Goal: Find specific page/section: Find specific page/section

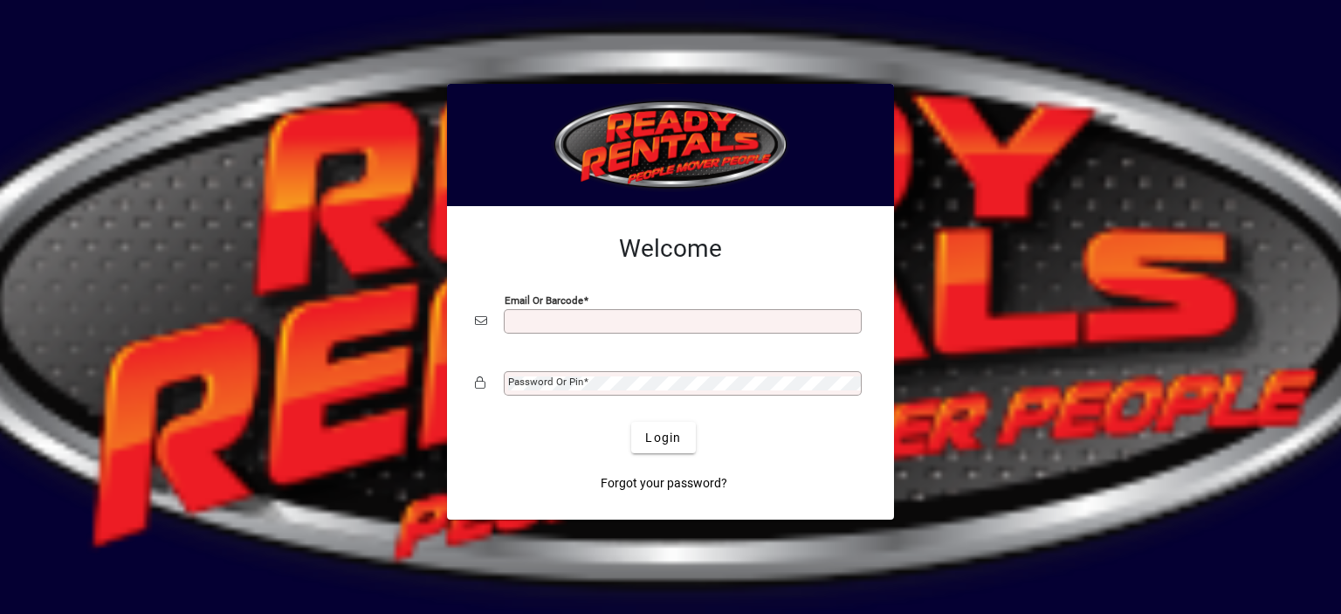
click at [526, 320] on input "Email or Barcode" at bounding box center [684, 321] width 353 height 14
type input "**********"
click at [528, 385] on mat-label "Password or Pin" at bounding box center [545, 381] width 75 height 12
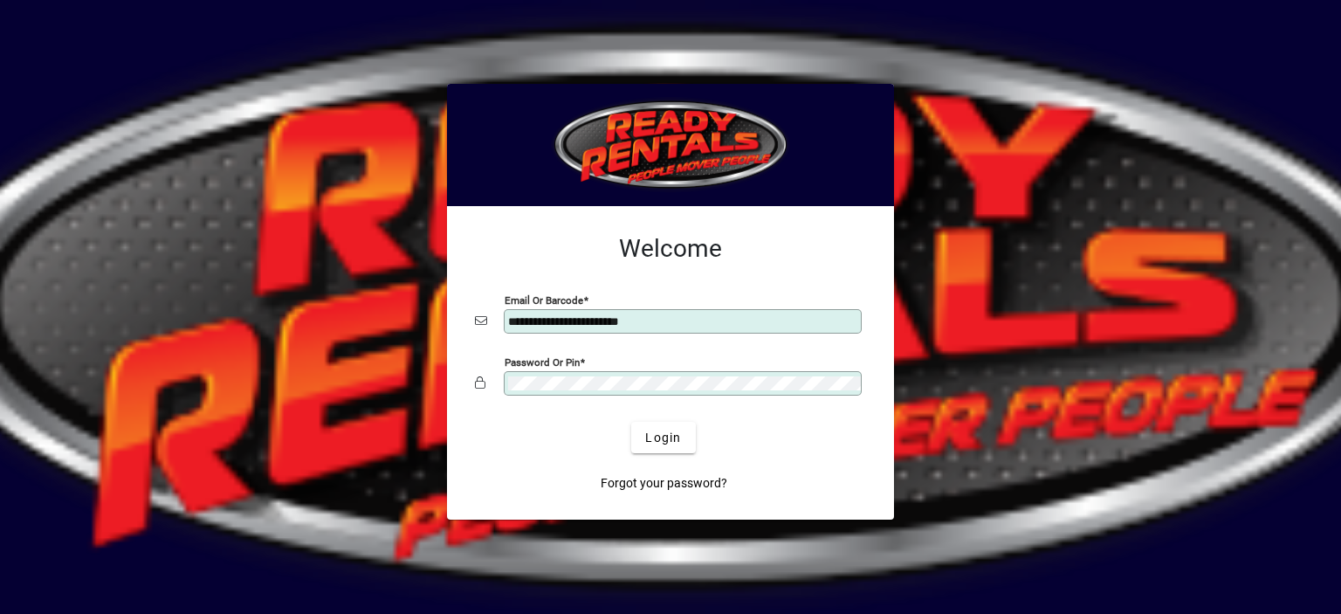
click at [631, 422] on button "Login" at bounding box center [663, 437] width 64 height 31
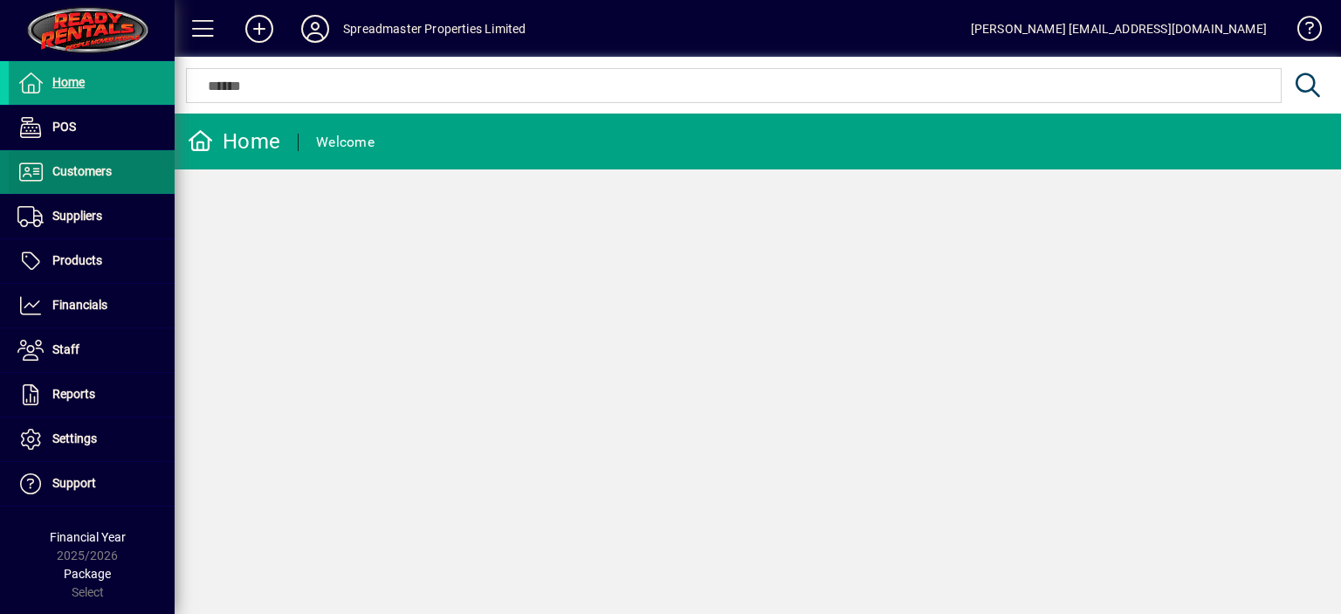
click at [93, 178] on span "Customers" at bounding box center [60, 172] width 103 height 21
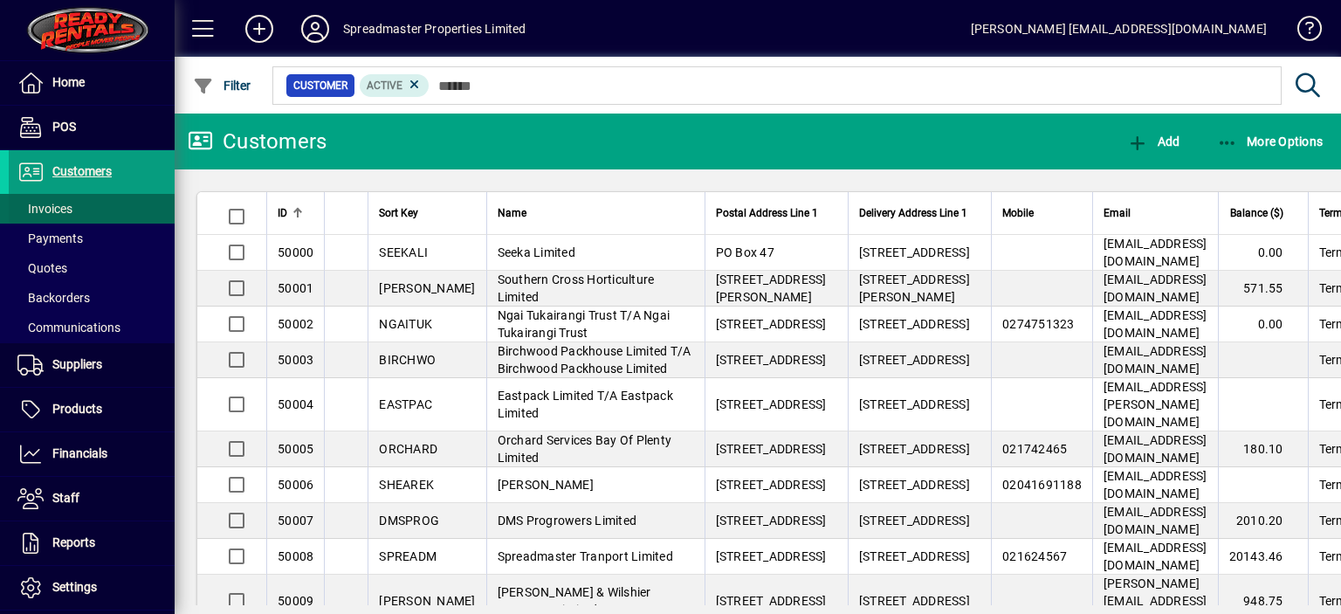
click at [65, 208] on span "Invoices" at bounding box center [44, 209] width 55 height 14
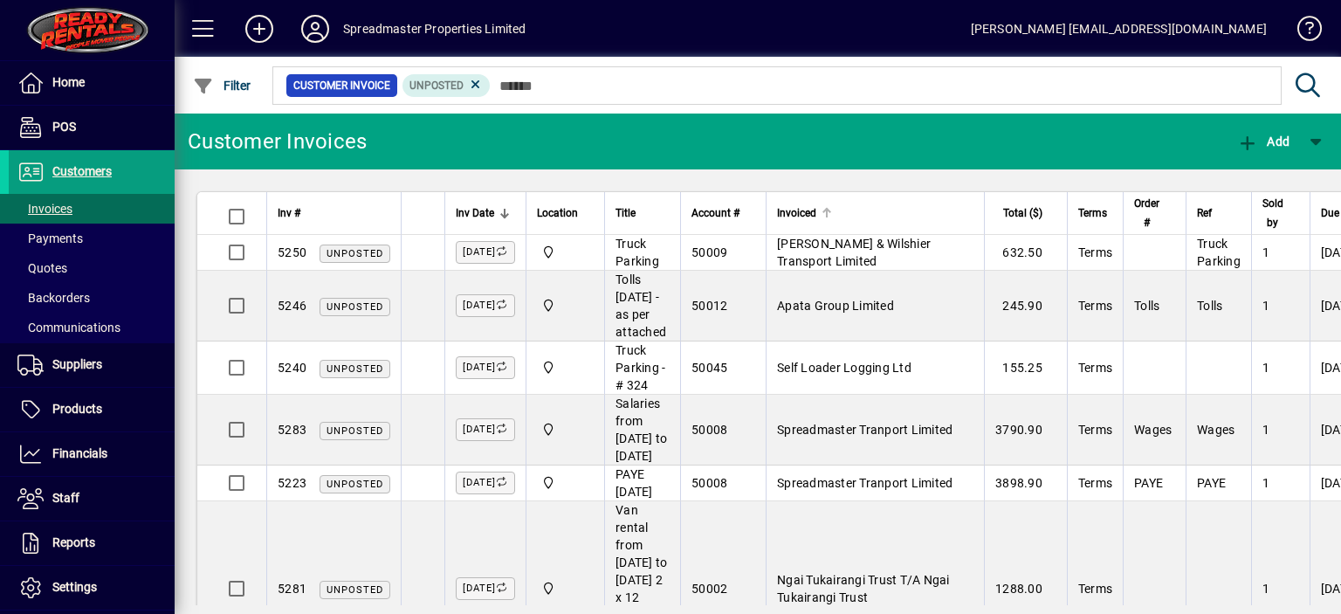
click at [828, 212] on div at bounding box center [827, 213] width 2 height 9
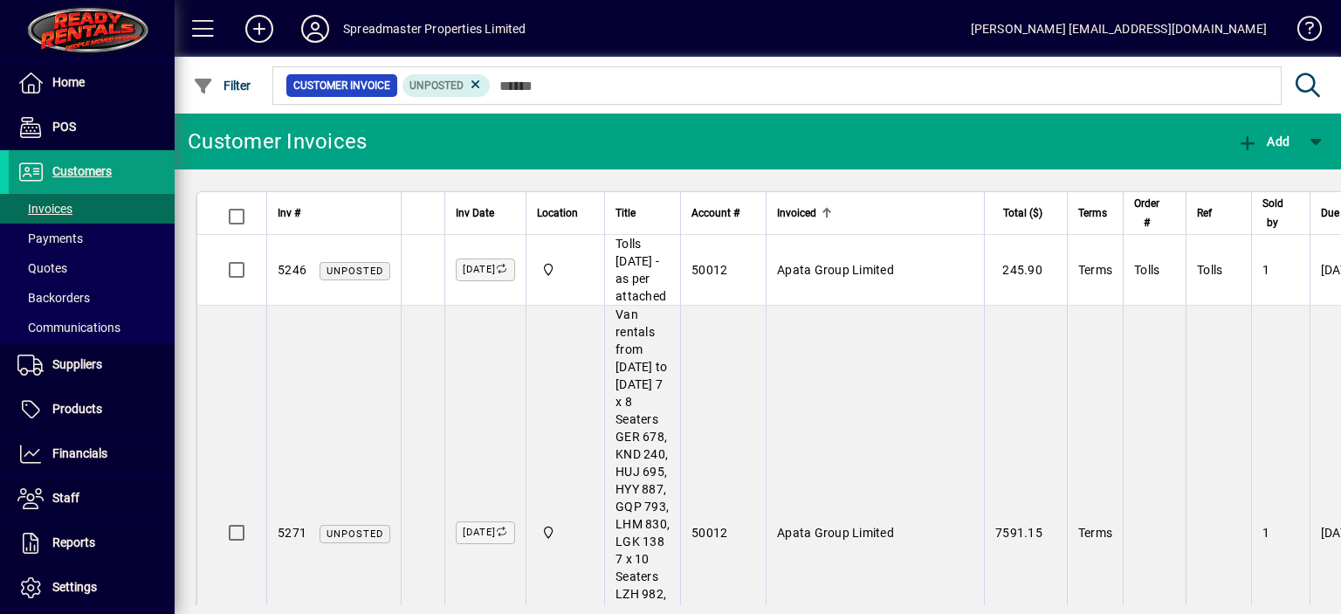
click at [321, 32] on icon at bounding box center [315, 29] width 35 height 28
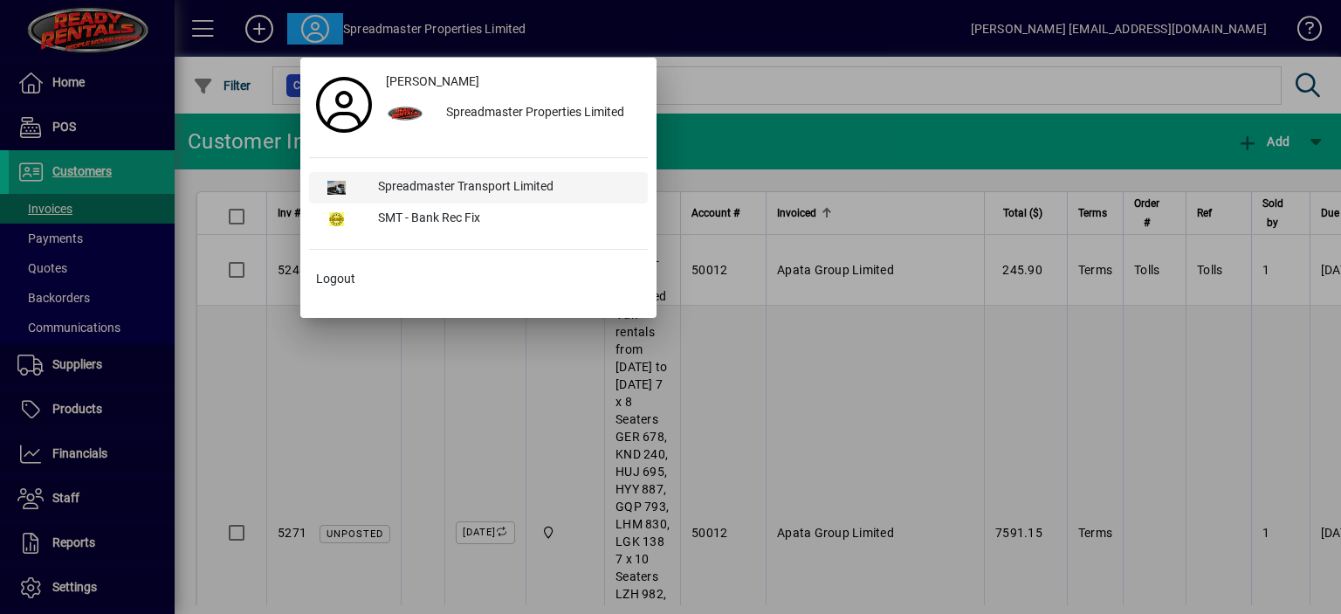
click at [402, 188] on div "Spreadmaster Transport Limited" at bounding box center [506, 187] width 284 height 31
